Goal: Information Seeking & Learning: Learn about a topic

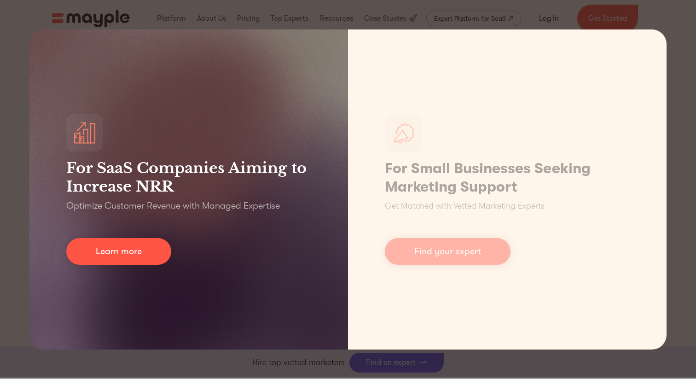
scroll to position [331, 0]
click at [116, 256] on link "Learn more" at bounding box center [118, 251] width 105 height 27
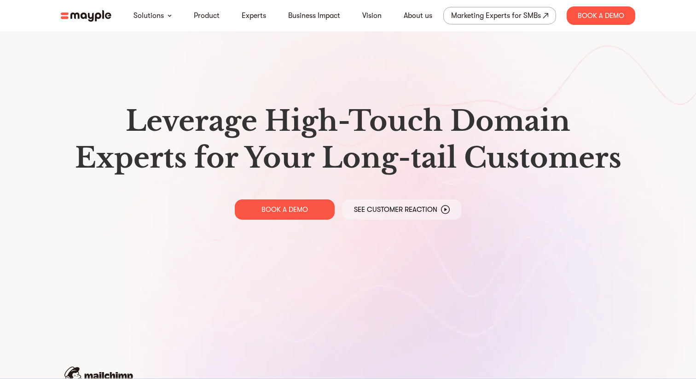
click at [91, 14] on img at bounding box center [86, 16] width 51 height 12
click at [91, 13] on img at bounding box center [86, 16] width 51 height 12
click at [79, 18] on img at bounding box center [86, 16] width 51 height 12
click at [201, 14] on link "Product" at bounding box center [207, 15] width 26 height 11
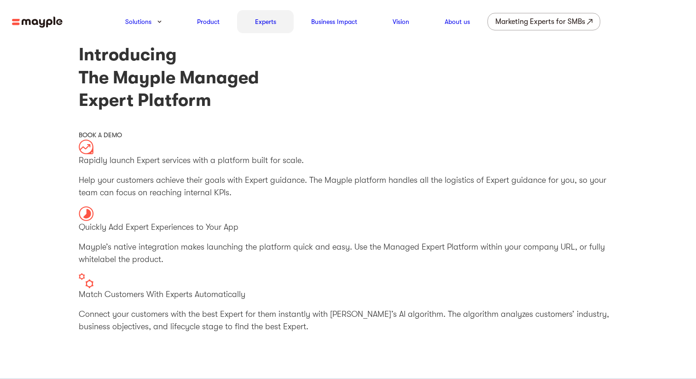
click at [272, 23] on link "Experts" at bounding box center [265, 21] width 21 height 11
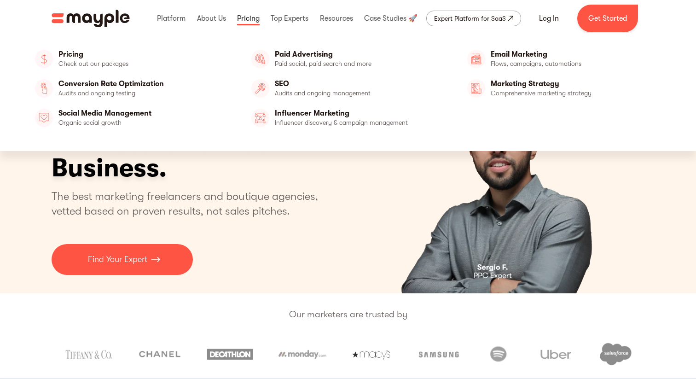
click at [242, 22] on link at bounding box center [248, 18] width 27 height 29
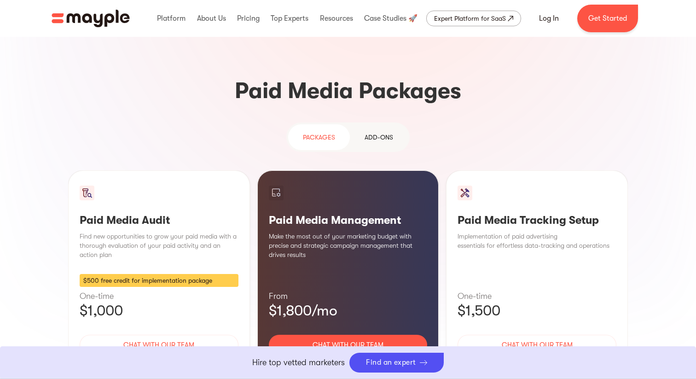
scroll to position [783, 0]
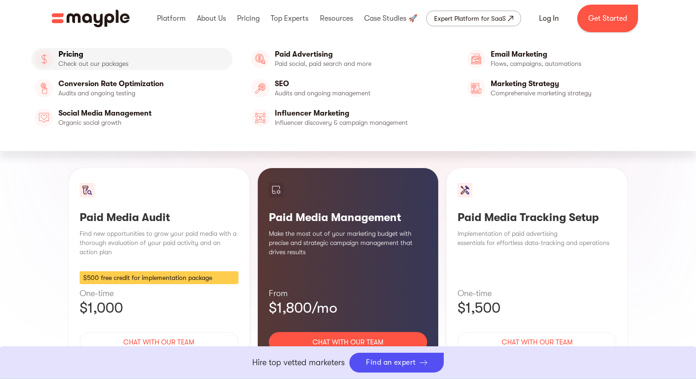
click at [90, 61] on link "Pricing" at bounding box center [131, 59] width 201 height 22
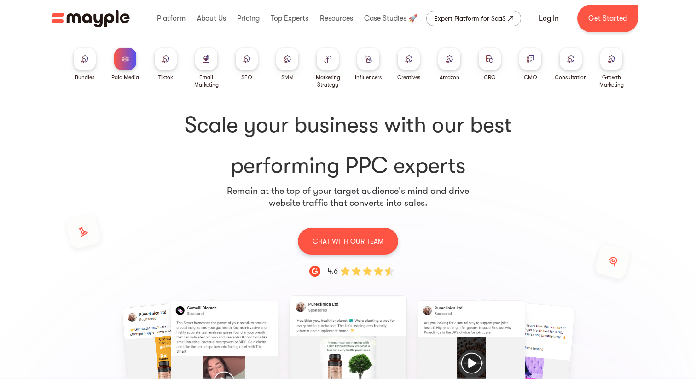
click at [531, 66] on div at bounding box center [530, 59] width 22 height 22
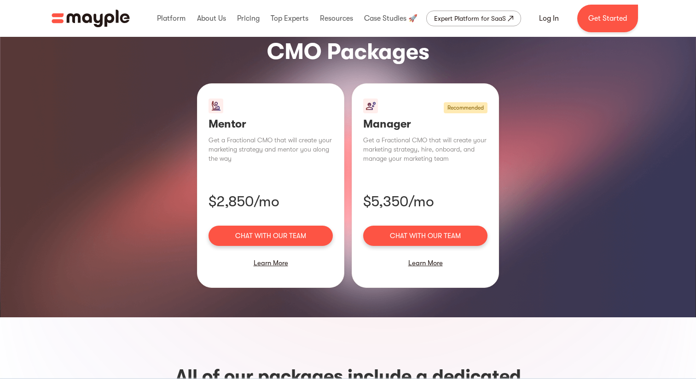
scroll to position [651, 0]
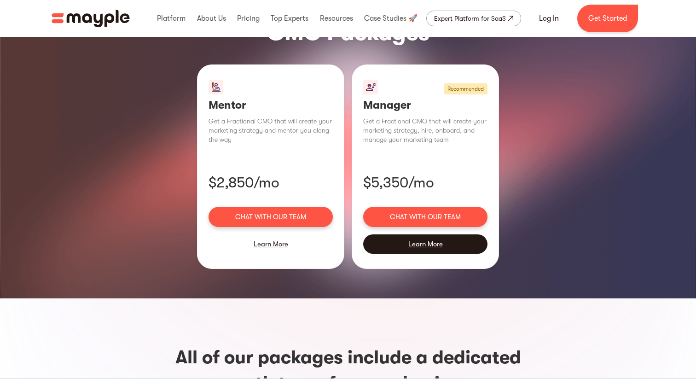
click at [407, 234] on div "Learn More" at bounding box center [425, 243] width 124 height 19
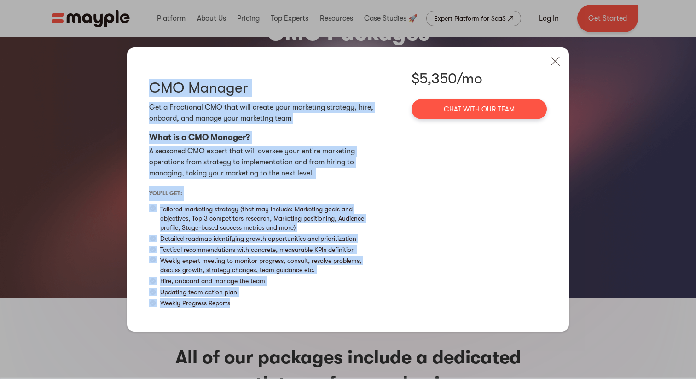
drag, startPoint x: 146, startPoint y: 85, endPoint x: 245, endPoint y: 318, distance: 253.4
click at [245, 318] on div "CMO Manager Get a Fractional CMO that will create your marketing strategy, hire…" at bounding box center [348, 189] width 442 height 284
copy div "CMO Manager Get a Fractional CMO that will create your marketing strategy, hire…"
click at [556, 63] on img at bounding box center [555, 61] width 20 height 20
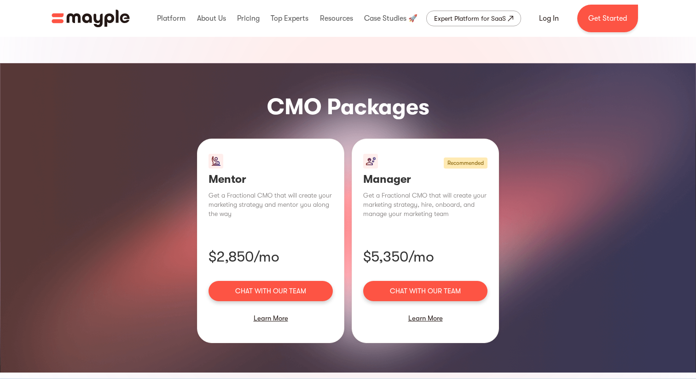
scroll to position [593, 0]
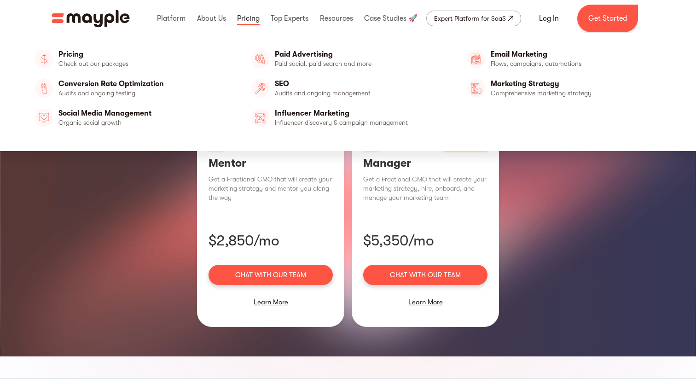
click at [250, 21] on link at bounding box center [248, 18] width 27 height 29
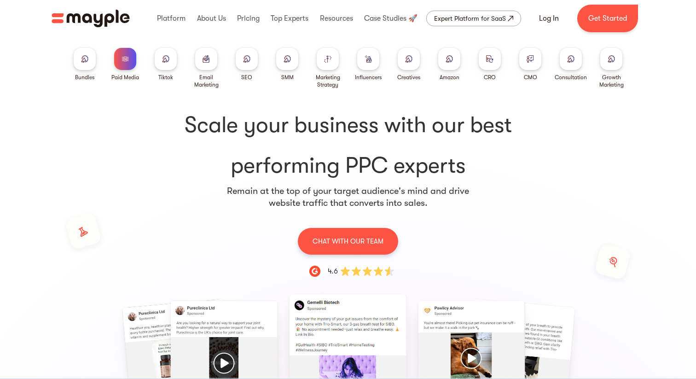
click at [406, 64] on div at bounding box center [409, 59] width 22 height 22
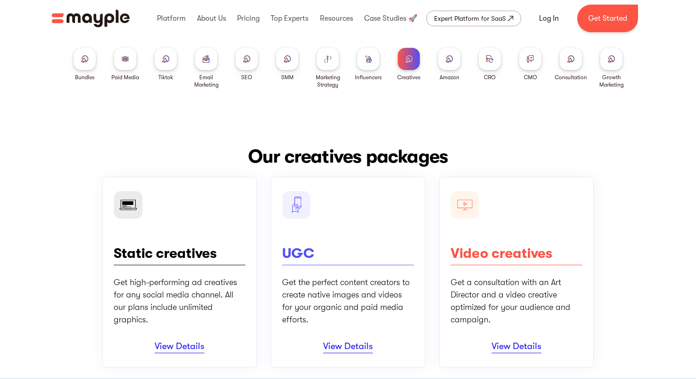
click at [372, 65] on div at bounding box center [368, 59] width 22 height 22
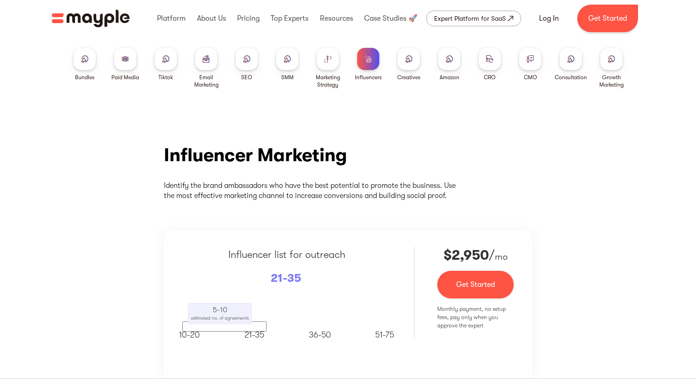
click at [613, 61] on img at bounding box center [610, 58] width 7 height 7
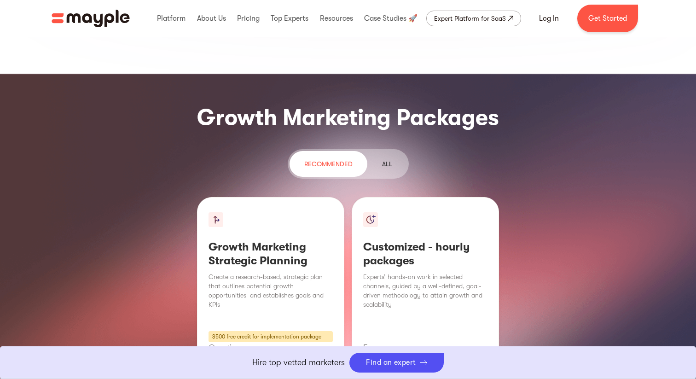
scroll to position [1098, 0]
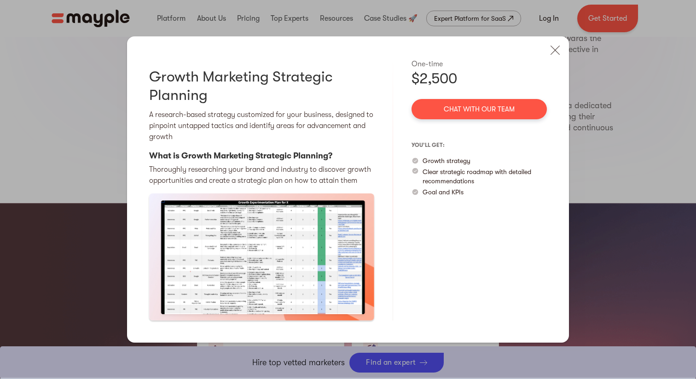
scroll to position [929, 0]
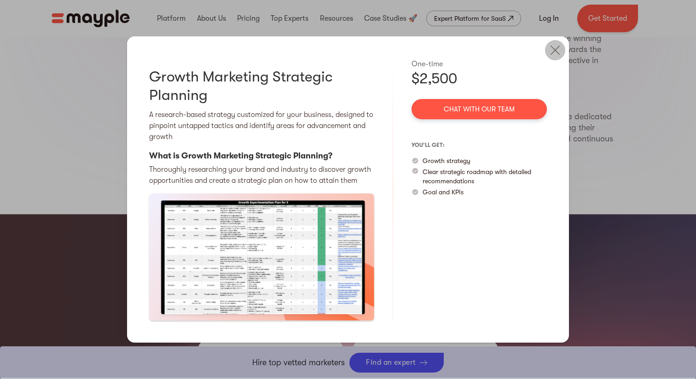
click at [554, 49] on img at bounding box center [555, 50] width 20 height 20
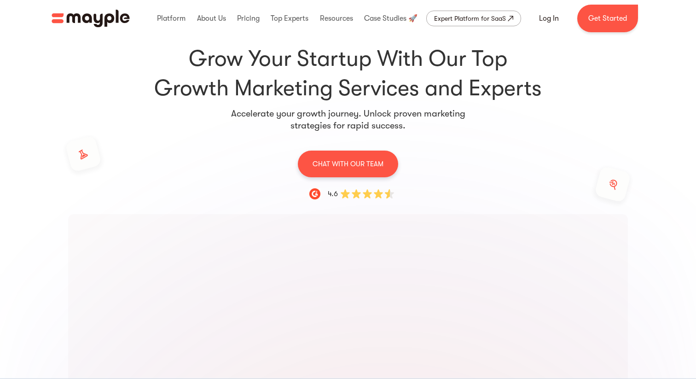
scroll to position [0, 0]
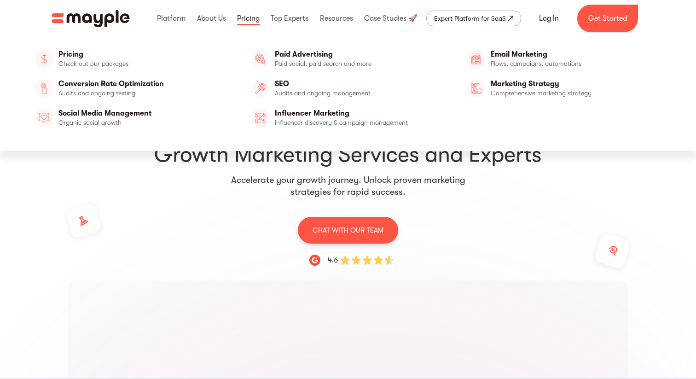
click at [244, 15] on link at bounding box center [248, 18] width 27 height 29
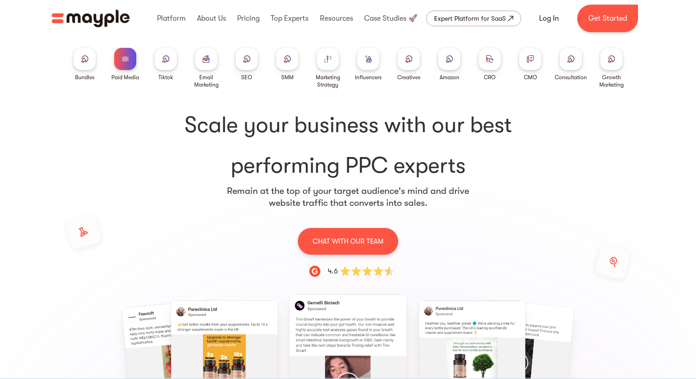
click at [245, 53] on div at bounding box center [247, 59] width 22 height 22
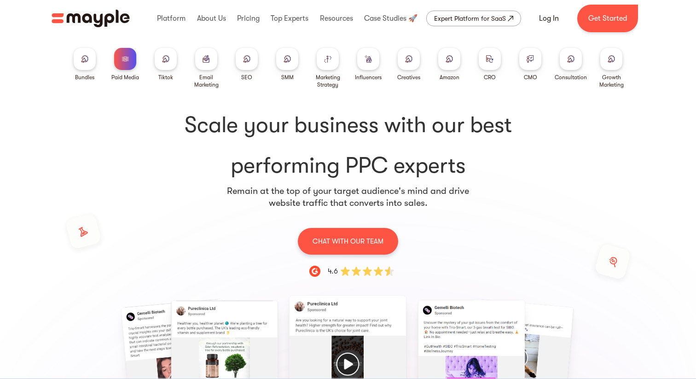
click at [450, 58] on img at bounding box center [448, 58] width 7 height 7
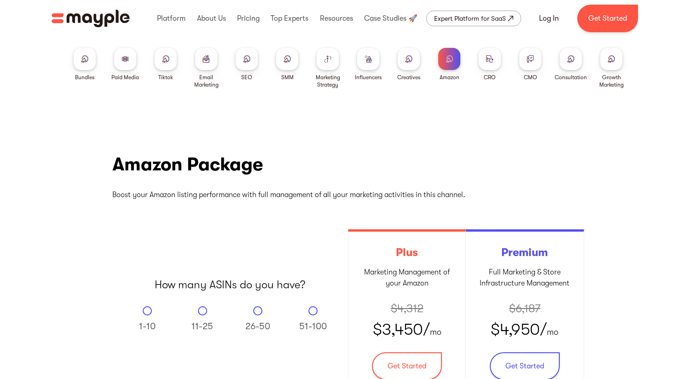
click at [199, 306] on input "11-25" at bounding box center [202, 309] width 6 height 6
radio input "true"
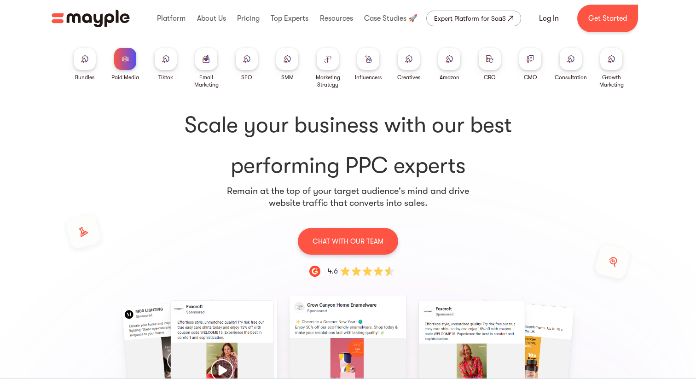
click at [80, 56] on div at bounding box center [85, 59] width 22 height 22
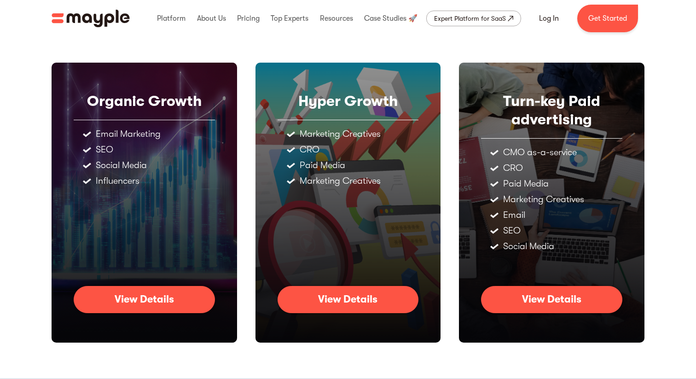
scroll to position [426, 0]
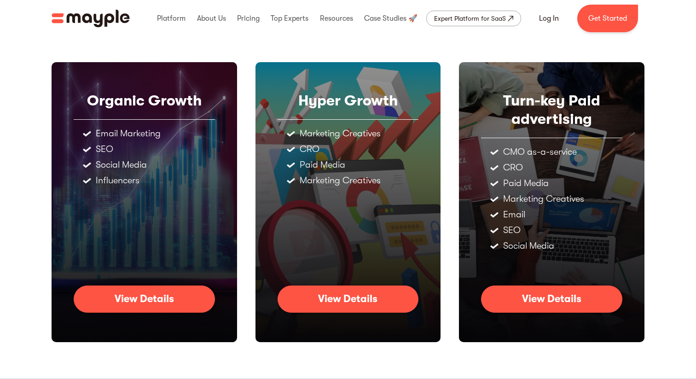
click at [509, 299] on link "View Details" at bounding box center [551, 298] width 141 height 27
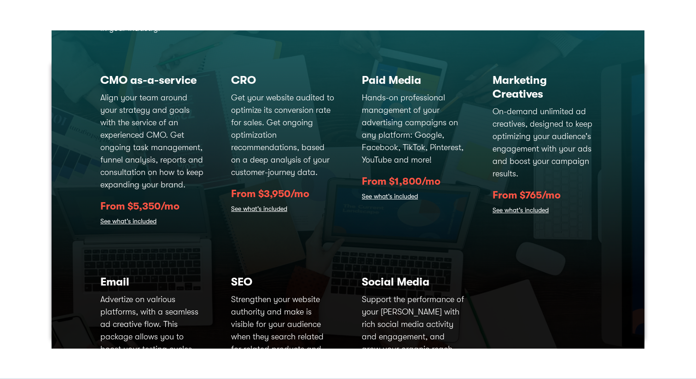
scroll to position [95, 0]
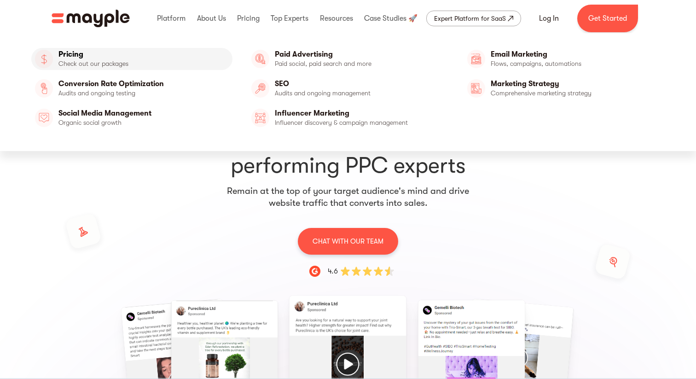
click at [104, 65] on link "Pricing" at bounding box center [131, 59] width 201 height 22
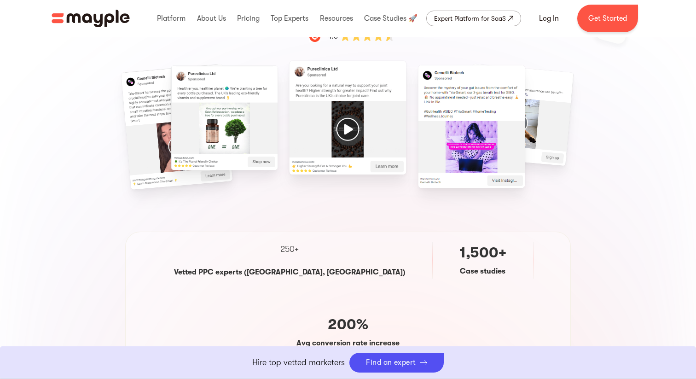
scroll to position [178, 0]
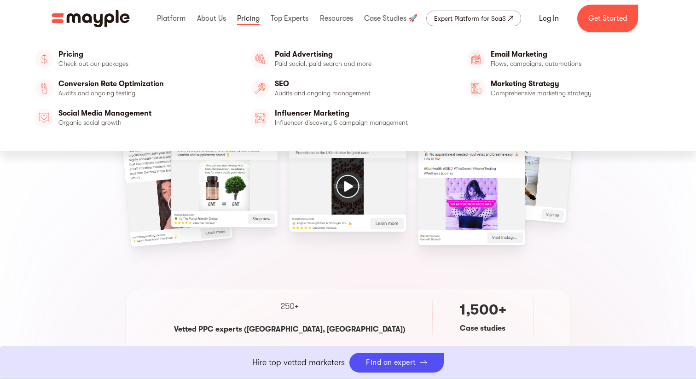
click at [253, 21] on link at bounding box center [248, 18] width 27 height 29
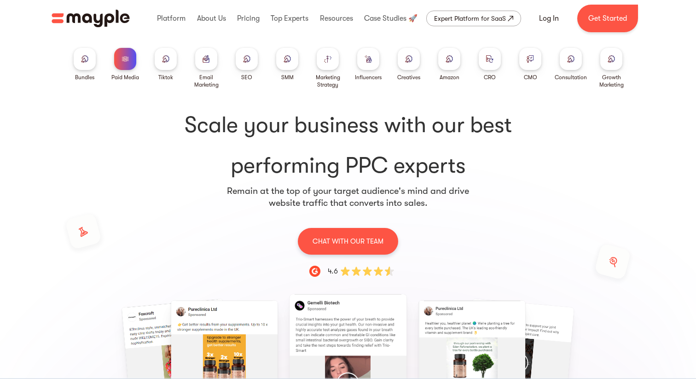
click at [80, 67] on div at bounding box center [85, 59] width 22 height 22
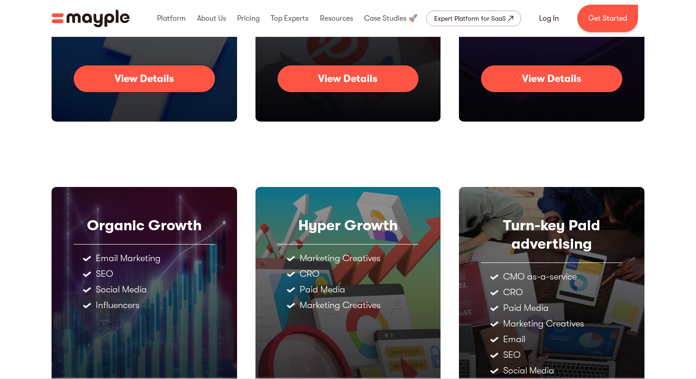
scroll to position [371, 0]
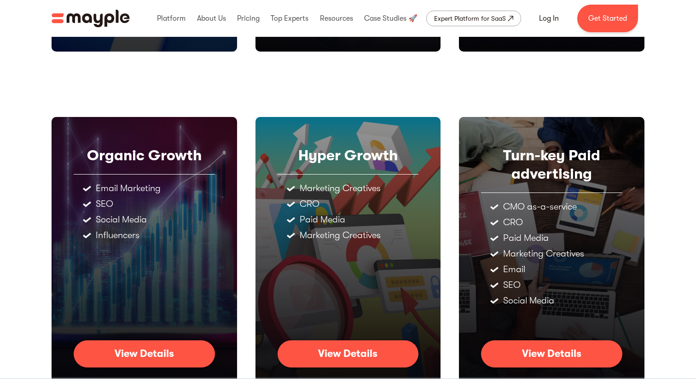
click at [124, 356] on div "View Details" at bounding box center [144, 353] width 59 height 12
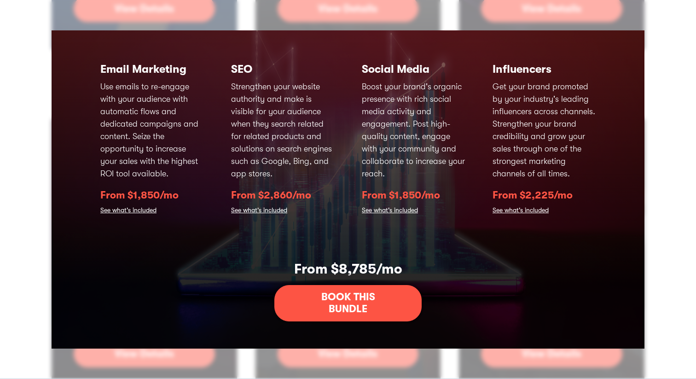
scroll to position [0, 0]
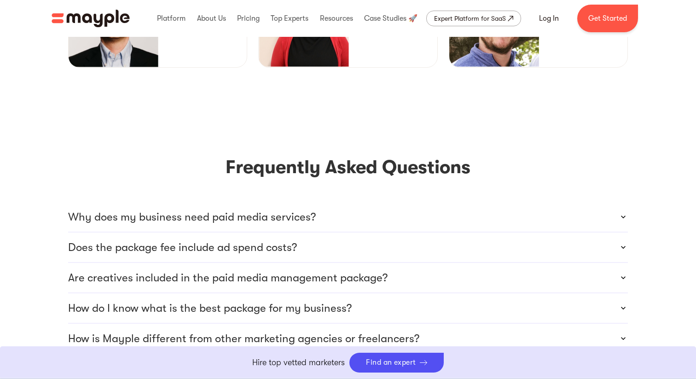
scroll to position [2464, 0]
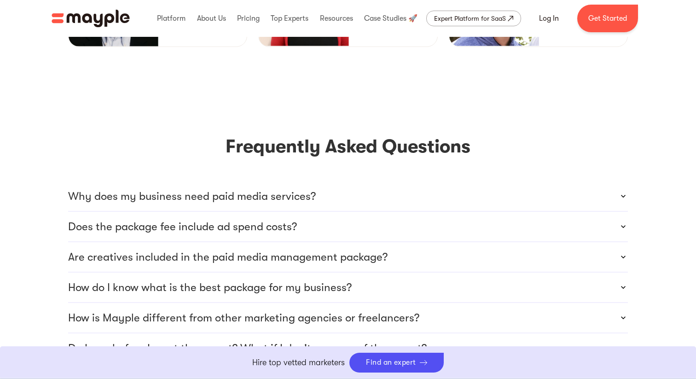
click at [304, 310] on p "How is Mayple different from other marketing agencies or freelancers?" at bounding box center [243, 317] width 351 height 15
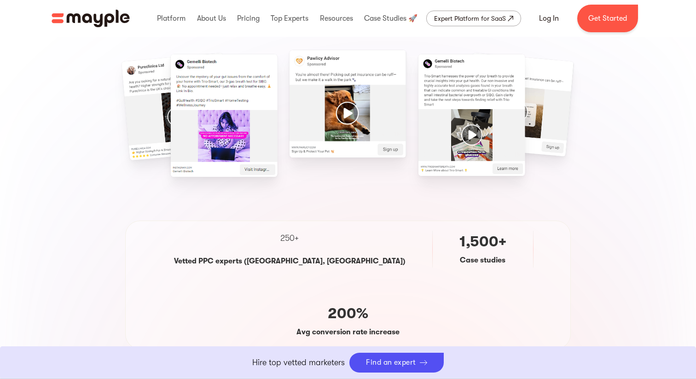
scroll to position [0, 0]
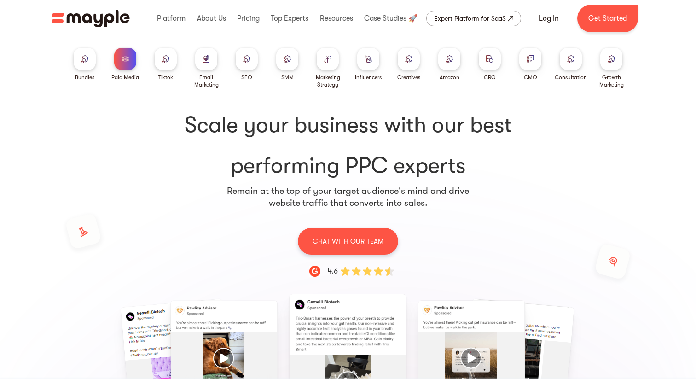
click at [171, 59] on div at bounding box center [166, 59] width 22 height 22
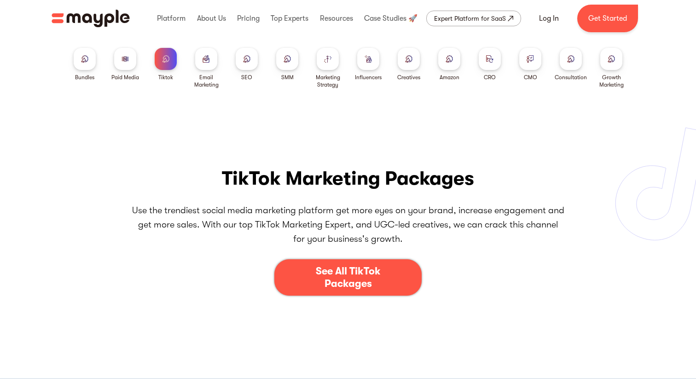
click at [210, 58] on div at bounding box center [206, 59] width 22 height 22
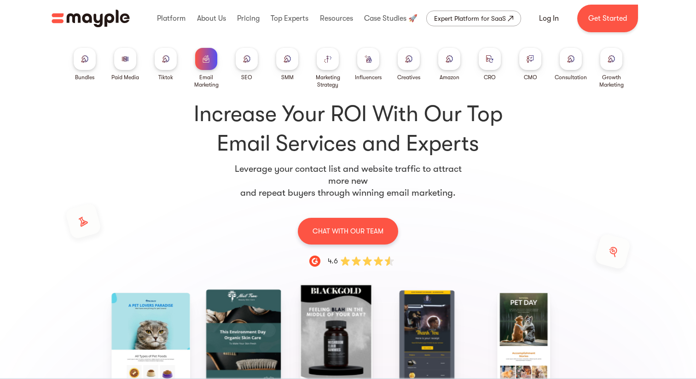
click at [243, 60] on img at bounding box center [246, 58] width 7 height 7
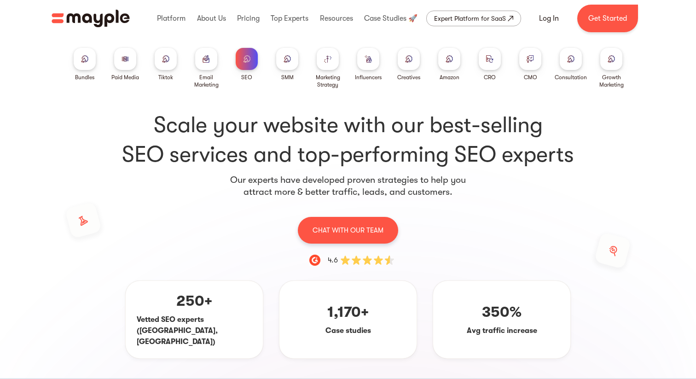
click at [326, 62] on img at bounding box center [327, 58] width 7 height 7
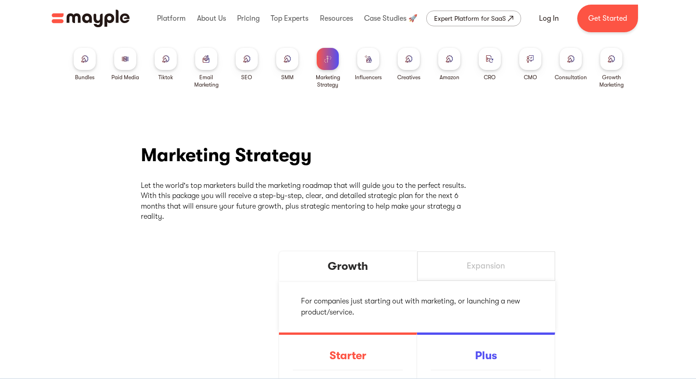
click at [368, 56] on img at bounding box center [367, 58] width 7 height 7
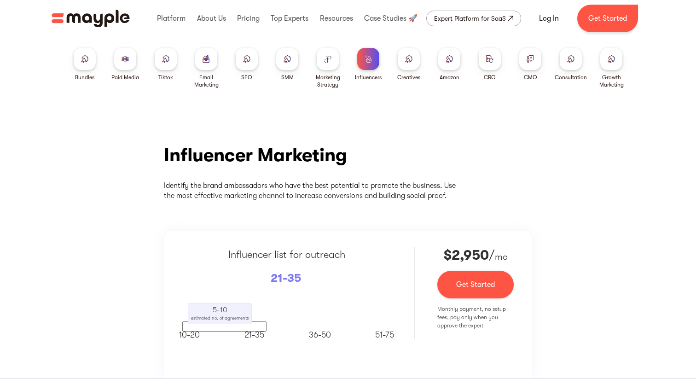
click at [409, 57] on img at bounding box center [408, 58] width 7 height 7
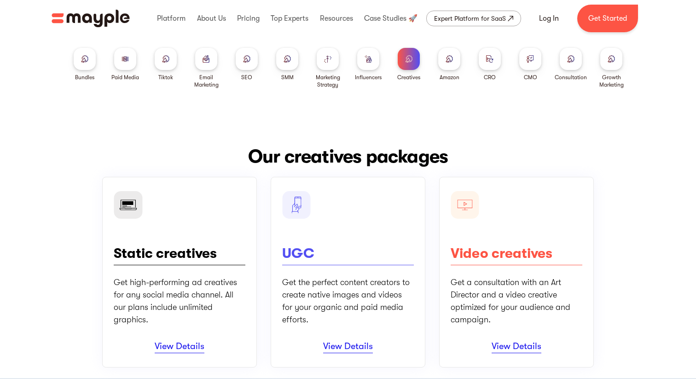
click at [449, 63] on div at bounding box center [449, 59] width 22 height 22
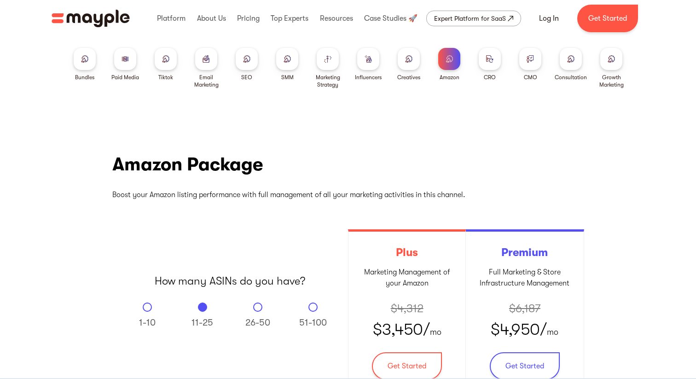
click at [491, 62] on img at bounding box center [489, 58] width 7 height 7
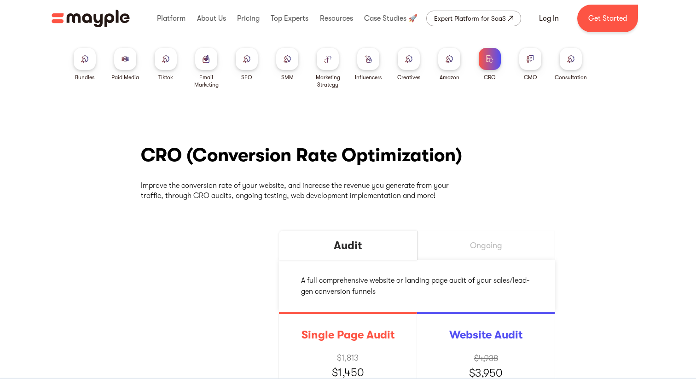
click at [451, 60] on img at bounding box center [448, 58] width 7 height 7
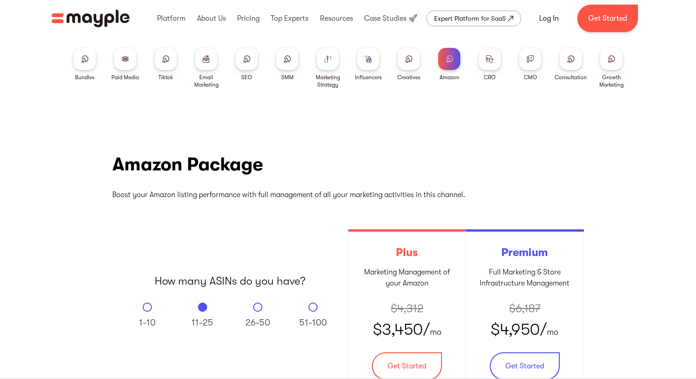
click at [571, 61] on img at bounding box center [570, 58] width 7 height 7
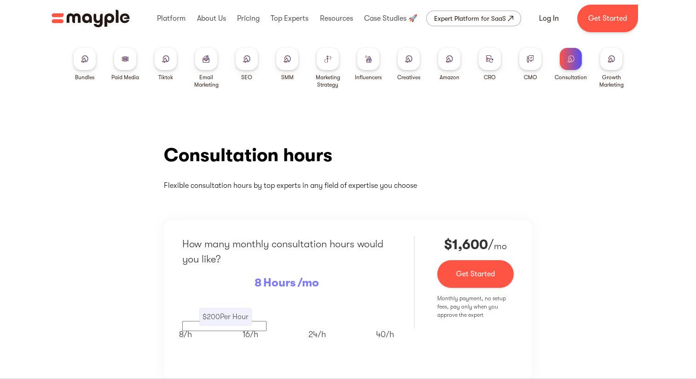
click at [607, 64] on div at bounding box center [611, 59] width 22 height 22
